Goal: Task Accomplishment & Management: Manage account settings

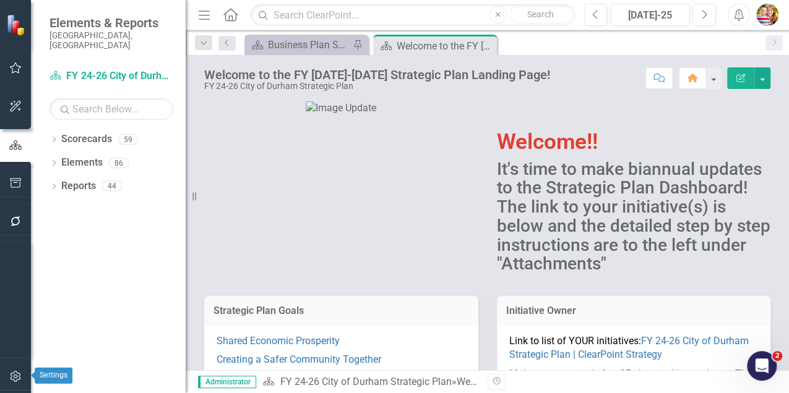
click at [16, 375] on icon "button" at bounding box center [15, 377] width 13 height 10
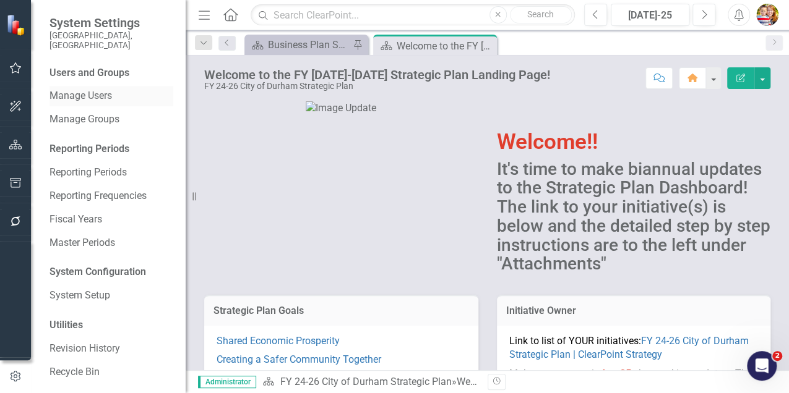
click at [79, 89] on link "Manage Users" at bounding box center [111, 96] width 124 height 14
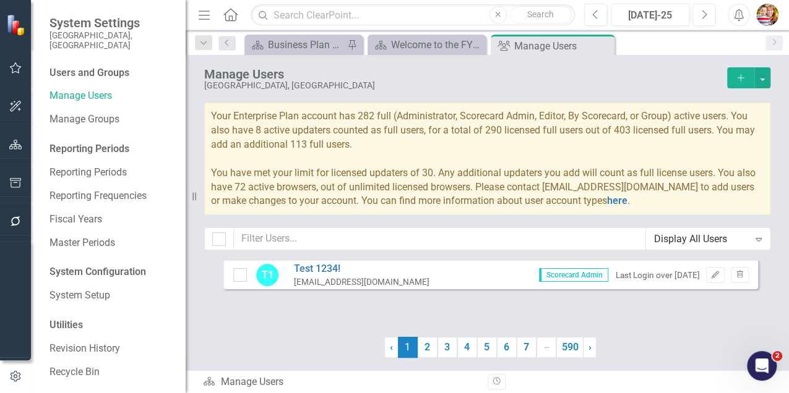
click at [737, 78] on icon "Add" at bounding box center [740, 78] width 11 height 9
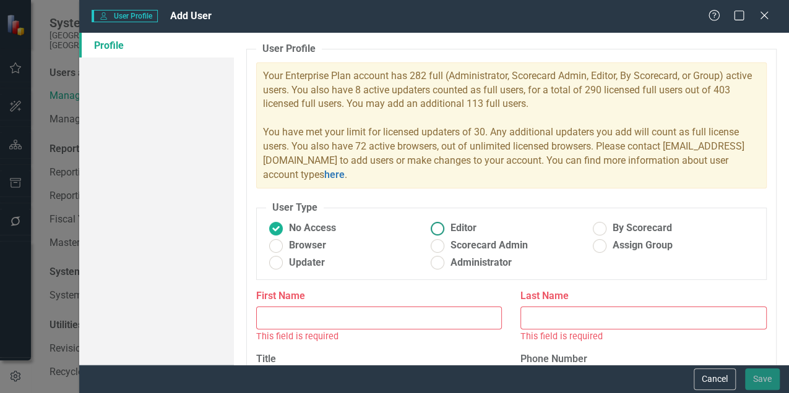
click at [433, 226] on ins at bounding box center [437, 228] width 19 height 19
click at [433, 226] on input "Editor" at bounding box center [437, 228] width 19 height 19
radio input "true"
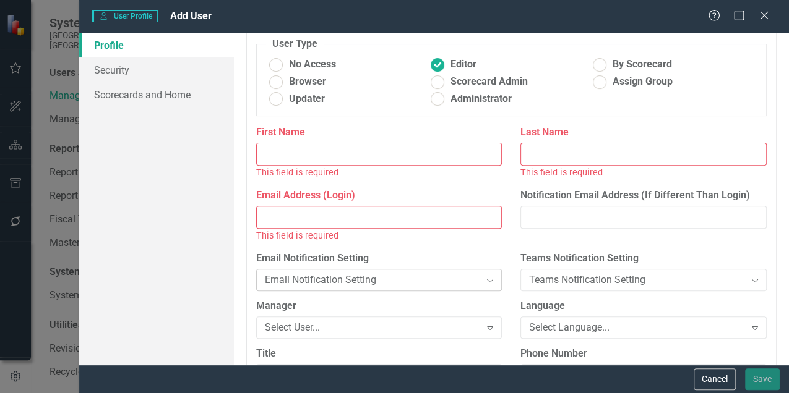
scroll to position [165, 0]
click at [281, 219] on input "Email Address (Login)" at bounding box center [379, 216] width 246 height 23
paste input "[PERSON_NAME][EMAIL_ADDRESS][PERSON_NAME][DOMAIN_NAME]"
type input "[PERSON_NAME][EMAIL_ADDRESS][PERSON_NAME][DOMAIN_NAME]"
click at [287, 157] on input "First Name" at bounding box center [379, 153] width 246 height 23
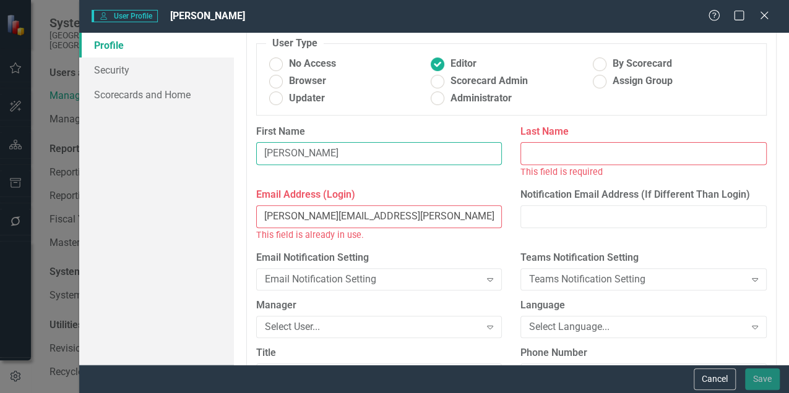
type input "[PERSON_NAME]"
click at [533, 152] on input "Last Name" at bounding box center [643, 153] width 246 height 23
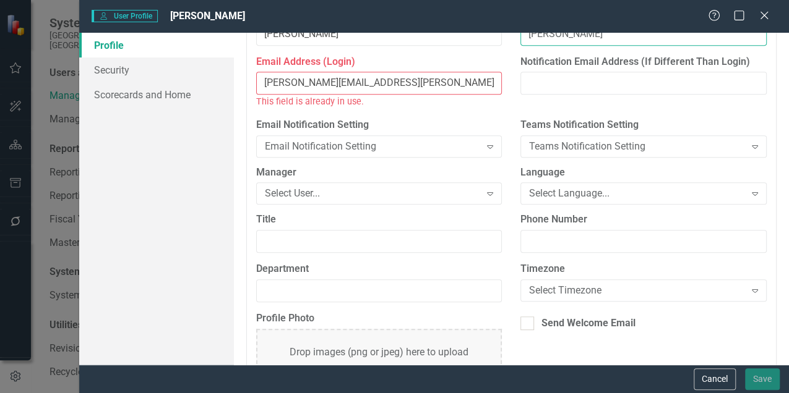
scroll to position [288, 0]
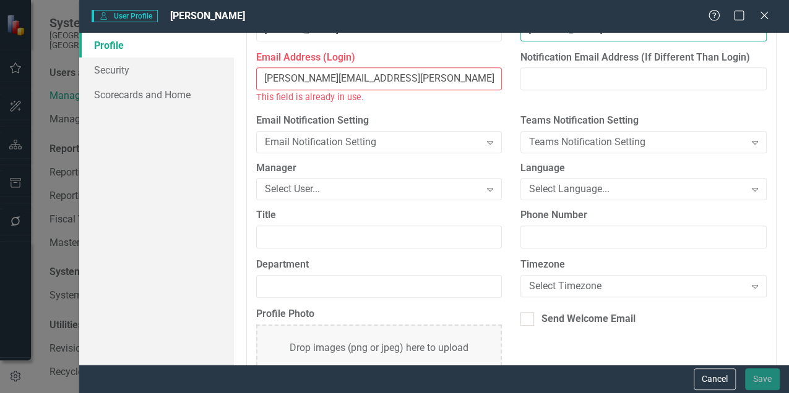
type input "[PERSON_NAME]"
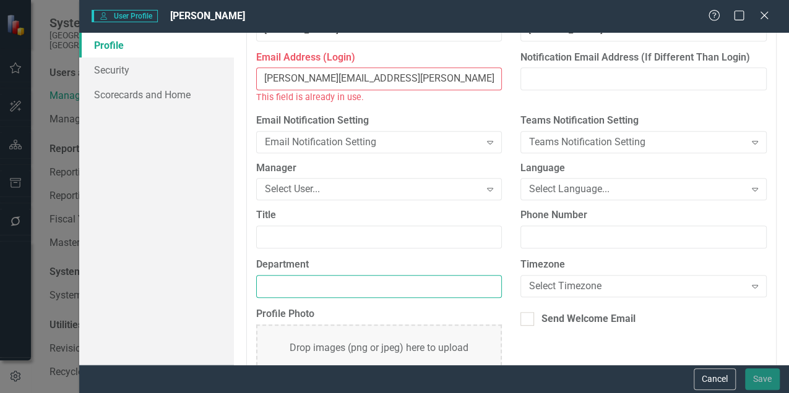
click at [275, 286] on input "Department" at bounding box center [379, 286] width 246 height 23
type input "Transportation"
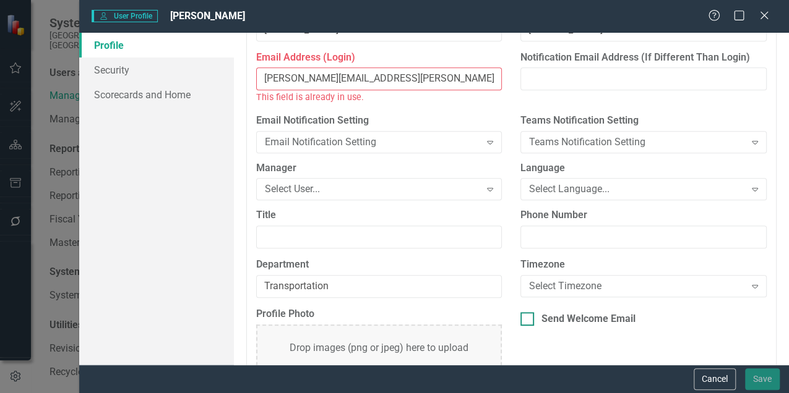
click at [525, 317] on div at bounding box center [527, 319] width 14 height 14
click at [525, 317] on input "Send Welcome Email" at bounding box center [524, 316] width 8 height 8
checkbox input "true"
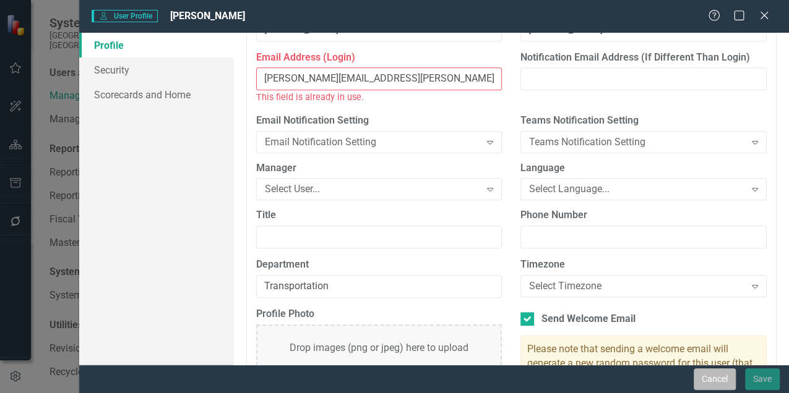
click at [716, 378] on button "Cancel" at bounding box center [714, 380] width 42 height 22
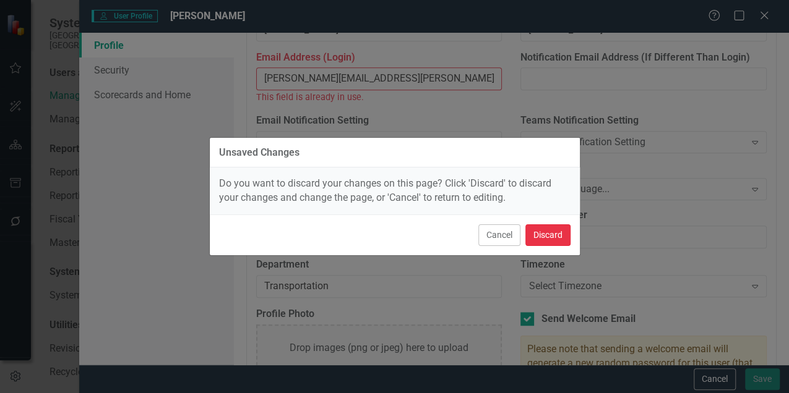
click at [554, 235] on button "Discard" at bounding box center [547, 236] width 45 height 22
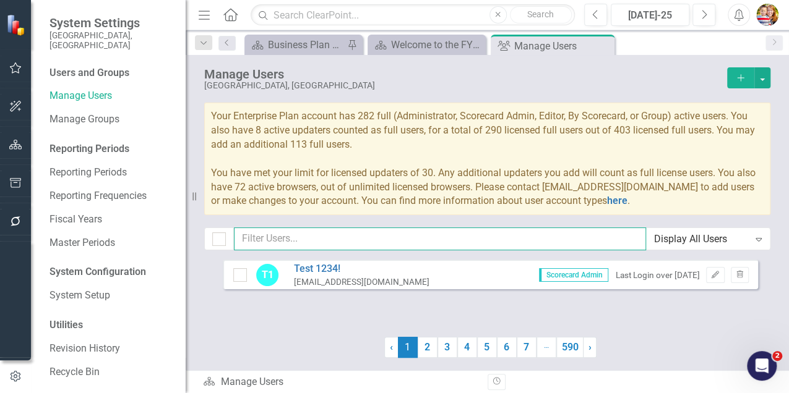
click at [284, 237] on input "text" at bounding box center [440, 239] width 412 height 23
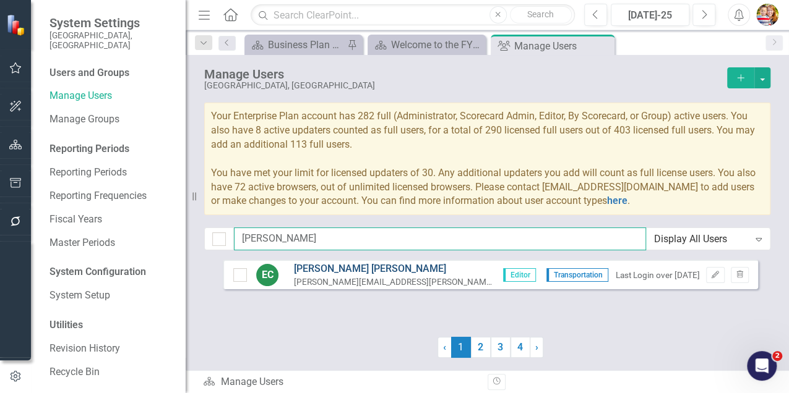
type input "[PERSON_NAME]"
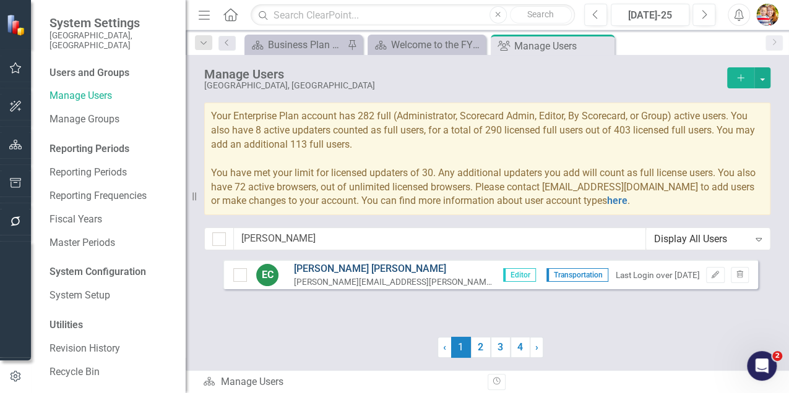
click at [324, 268] on link "[PERSON_NAME]" at bounding box center [394, 269] width 200 height 14
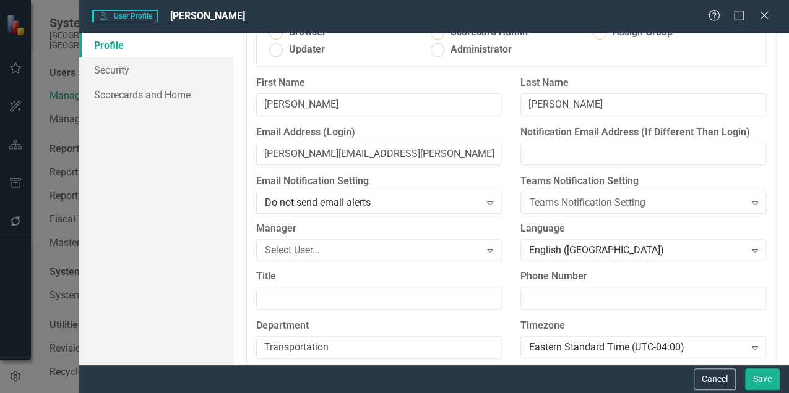
scroll to position [179, 0]
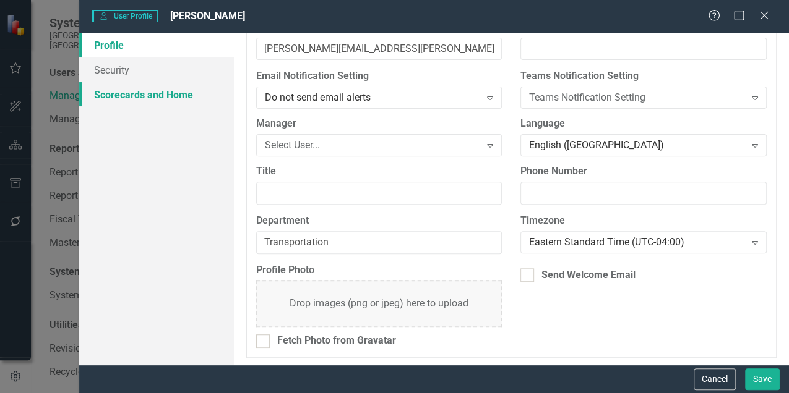
click at [118, 90] on link "Scorecards and Home" at bounding box center [156, 94] width 155 height 25
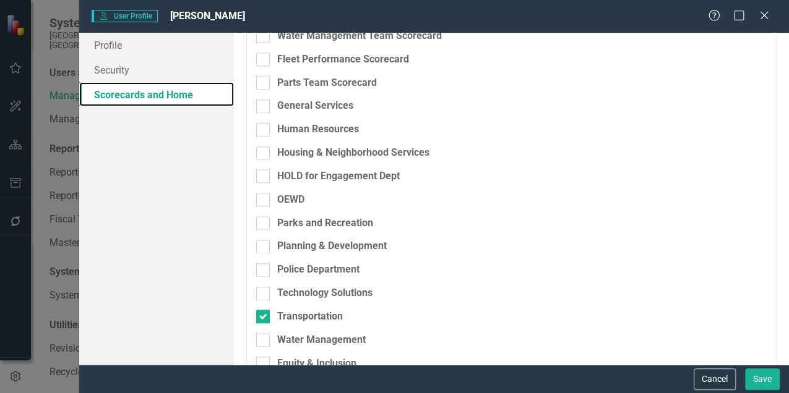
scroll to position [783, 0]
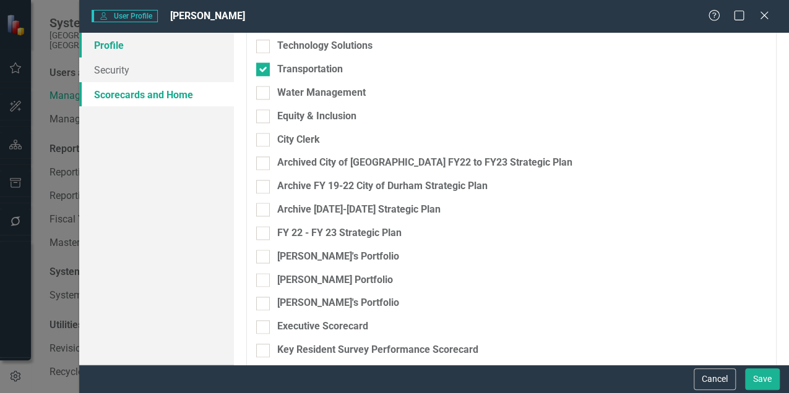
click at [110, 46] on link "Profile" at bounding box center [156, 45] width 155 height 25
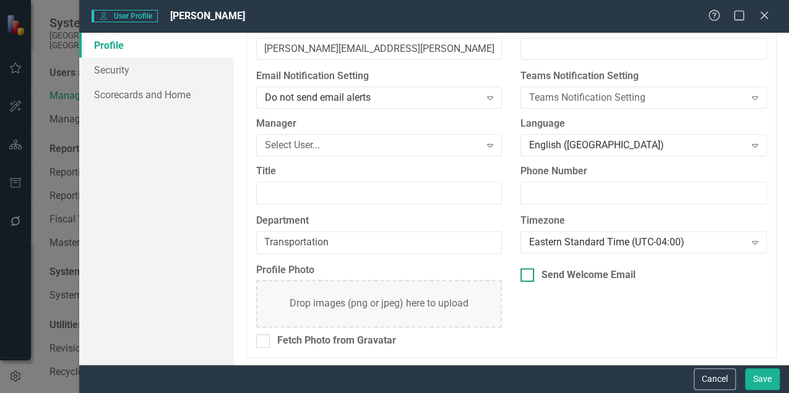
click at [525, 273] on div at bounding box center [527, 275] width 14 height 14
click at [525, 273] on input "Send Welcome Email" at bounding box center [524, 272] width 8 height 8
checkbox input "true"
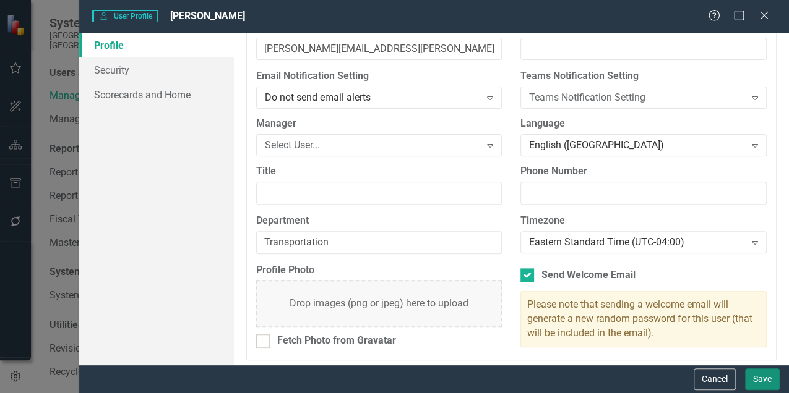
click at [755, 377] on button "Save" at bounding box center [762, 380] width 35 height 22
